Goal: Transaction & Acquisition: Purchase product/service

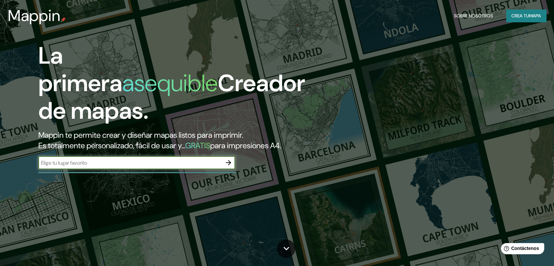
click at [124, 165] on input "text" at bounding box center [129, 163] width 183 height 8
type input "[GEOGRAPHIC_DATA], [GEOGRAPHIC_DATA]"
click at [226, 161] on icon "button" at bounding box center [228, 163] width 8 height 8
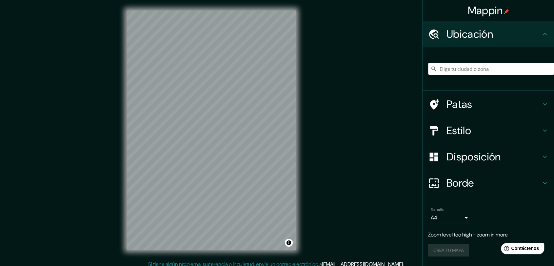
click at [479, 69] on input "Elige tu ciudad o zona" at bounding box center [491, 69] width 126 height 12
click at [478, 69] on input "[GEOGRAPHIC_DATA], [GEOGRAPHIC_DATA][US_STATE], [GEOGRAPHIC_DATA]" at bounding box center [491, 69] width 126 height 12
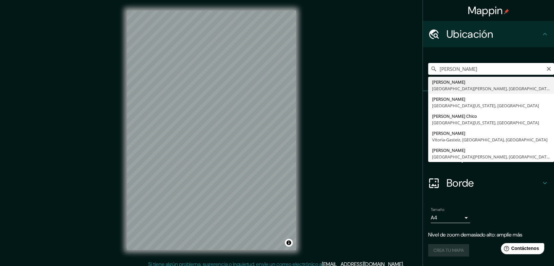
type input "[GEOGRAPHIC_DATA], [GEOGRAPHIC_DATA][PERSON_NAME], [GEOGRAPHIC_DATA]"
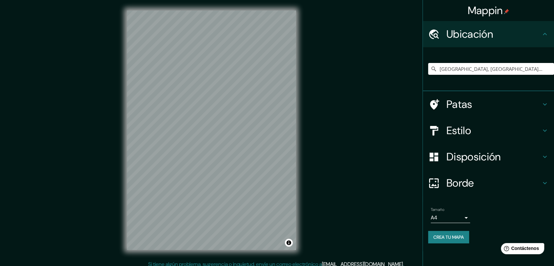
click at [514, 131] on h4 "Estilo" at bounding box center [493, 130] width 94 height 13
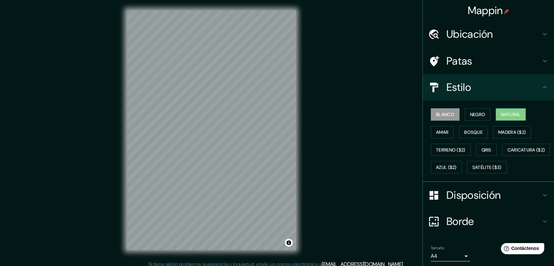
click at [503, 115] on font "Natural" at bounding box center [511, 114] width 20 height 6
click at [472, 170] on font "Satélite ($3)" at bounding box center [486, 167] width 29 height 6
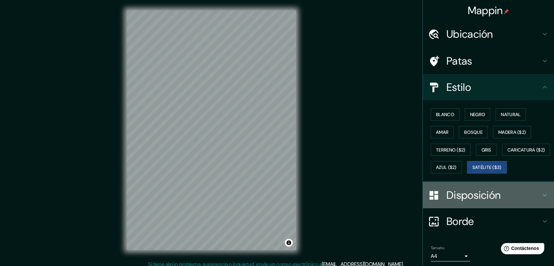
click at [478, 202] on font "Disposición" at bounding box center [473, 195] width 54 height 14
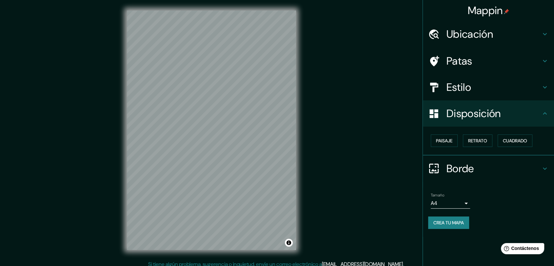
click at [465, 201] on body "Mappin Ubicación [GEOGRAPHIC_DATA], [GEOGRAPHIC_DATA][PERSON_NAME], [GEOGRAPHIC…" at bounding box center [277, 133] width 554 height 266
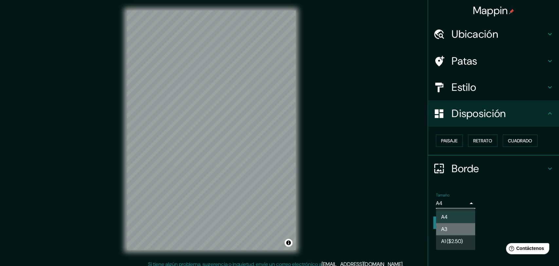
click at [458, 227] on li "A3" at bounding box center [455, 229] width 39 height 12
type input "a4"
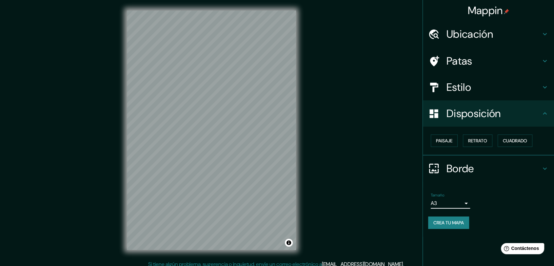
click at [484, 166] on h4 "Borde" at bounding box center [493, 168] width 94 height 13
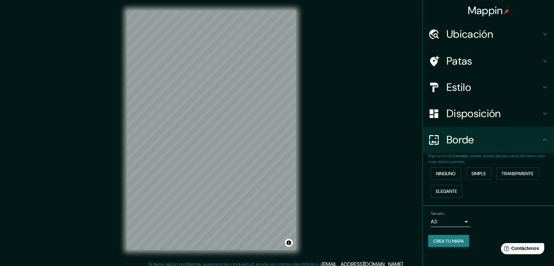
click at [480, 196] on div "Ninguno Simple Transparente Elegante" at bounding box center [491, 181] width 126 height 35
click at [480, 215] on div "Tamaño A3 a4" at bounding box center [488, 218] width 121 height 21
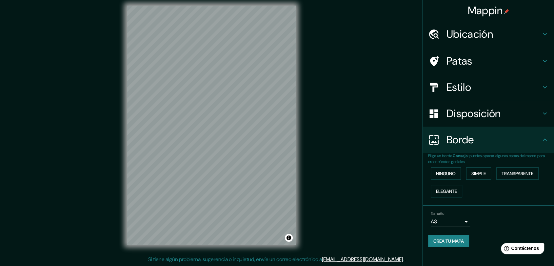
click at [494, 115] on font "Disposición" at bounding box center [473, 113] width 54 height 14
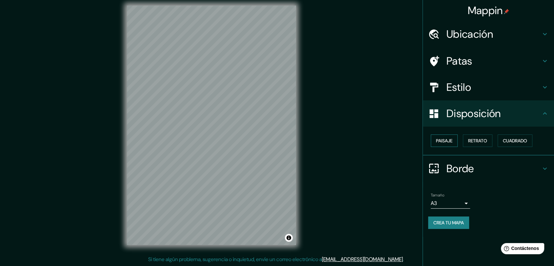
click at [454, 142] on button "Paisaje" at bounding box center [443, 140] width 27 height 12
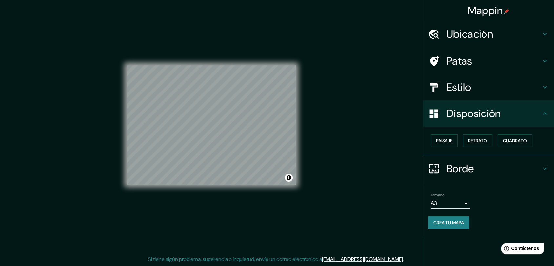
click at [502, 107] on h4 "Disposición" at bounding box center [493, 113] width 94 height 13
click at [503, 82] on h4 "Estilo" at bounding box center [493, 87] width 94 height 13
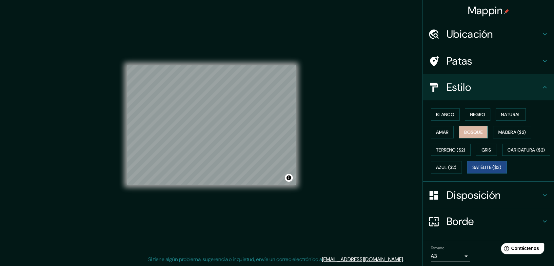
click at [466, 131] on font "Bosque" at bounding box center [473, 132] width 18 height 6
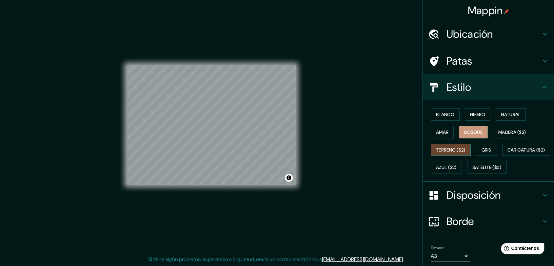
click at [455, 147] on font "Terreno ($2)" at bounding box center [450, 150] width 29 height 6
click at [476, 151] on button "Gris" at bounding box center [486, 149] width 21 height 12
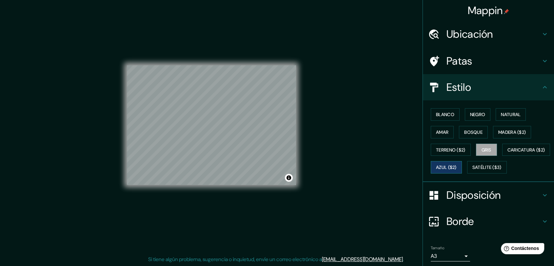
click at [456, 165] on font "Azul ($2)" at bounding box center [446, 167] width 21 height 6
click at [438, 132] on font "Amar" at bounding box center [442, 132] width 12 height 6
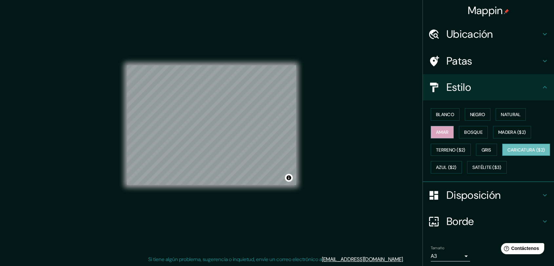
click at [507, 153] on font "Caricatura ($2)" at bounding box center [526, 150] width 38 height 6
click at [467, 173] on button "Satélite ($3)" at bounding box center [487, 167] width 40 height 12
